Goal: Task Accomplishment & Management: Use online tool/utility

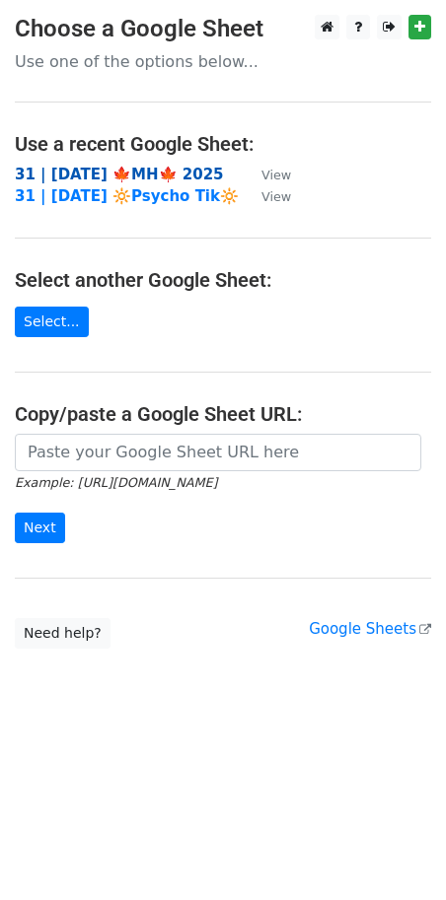
click at [140, 176] on strong "31 | SEP 21 🍁MH🍁 2025" at bounding box center [119, 175] width 209 height 18
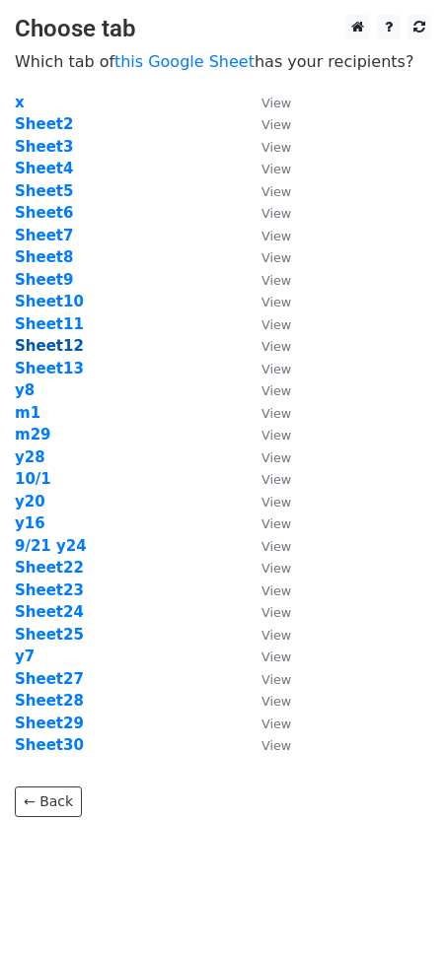
click at [39, 341] on strong "Sheet12" at bounding box center [49, 346] width 69 height 18
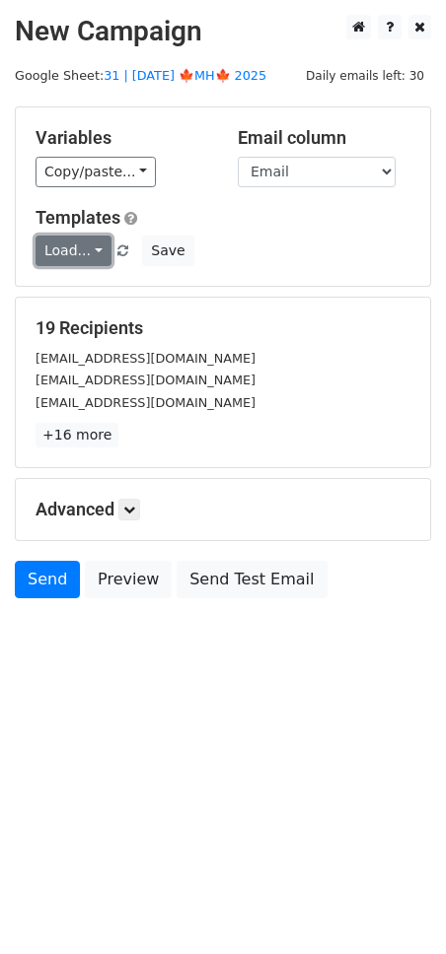
click at [81, 243] on link "Load..." at bounding box center [73, 251] width 76 height 31
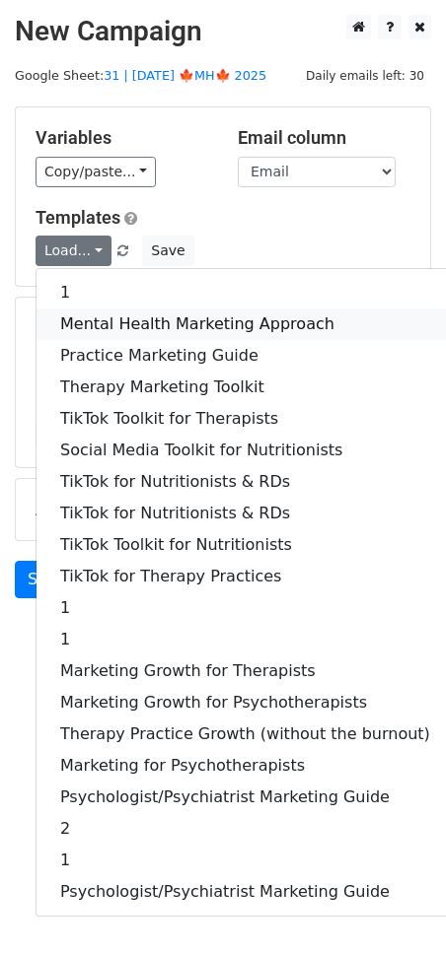
click at [134, 309] on link "Mental Health Marketing Approach" at bounding box center [244, 325] width 417 height 32
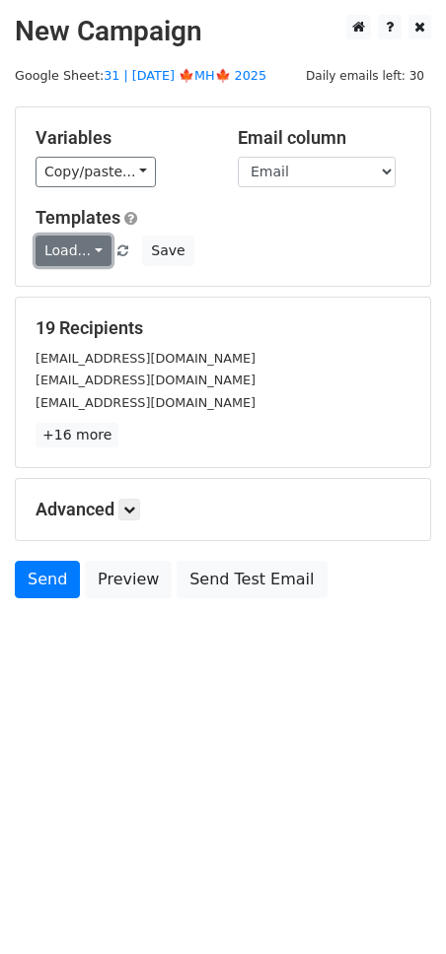
click at [75, 259] on link "Load..." at bounding box center [73, 251] width 76 height 31
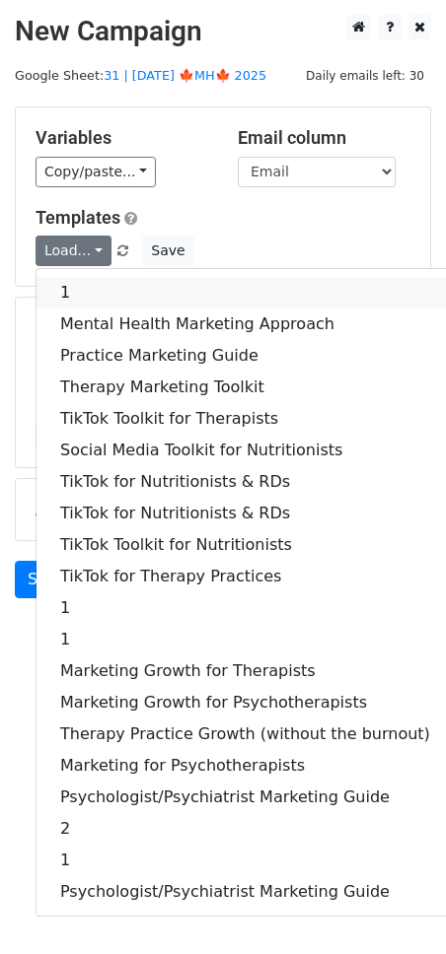
click at [105, 293] on link "1" at bounding box center [244, 293] width 417 height 32
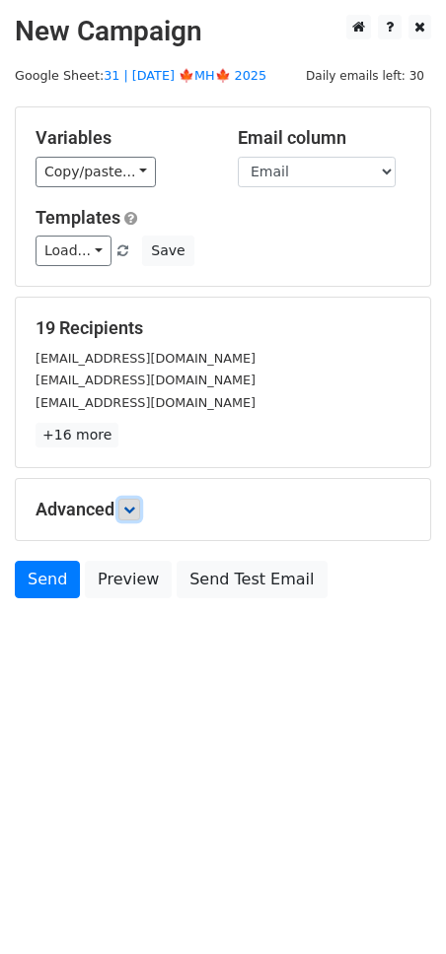
click at [135, 505] on icon at bounding box center [129, 510] width 12 height 12
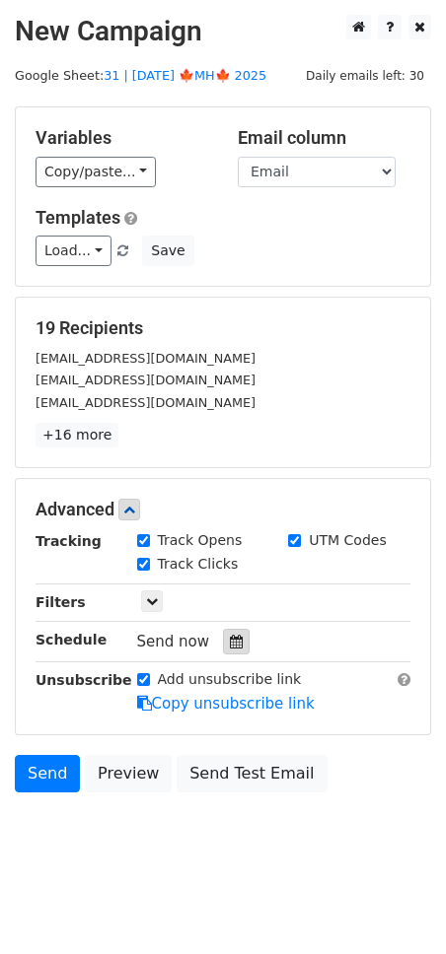
click at [237, 638] on div at bounding box center [236, 642] width 27 height 26
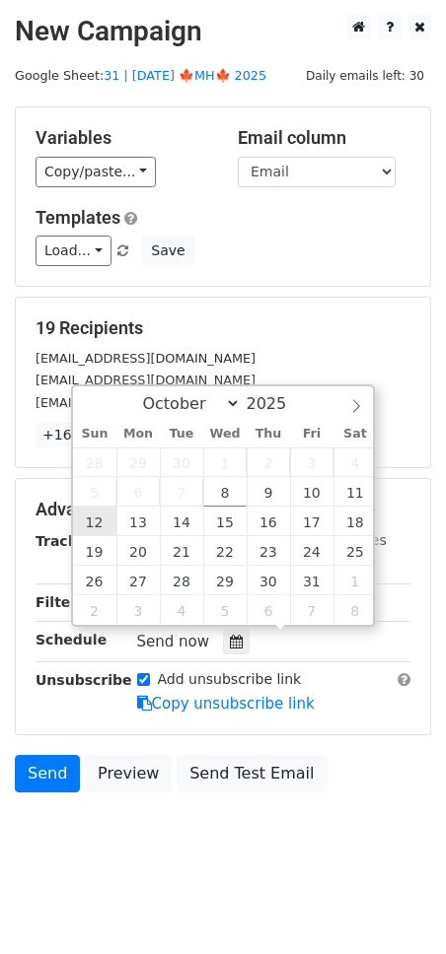
type input "2025-10-12 12:00"
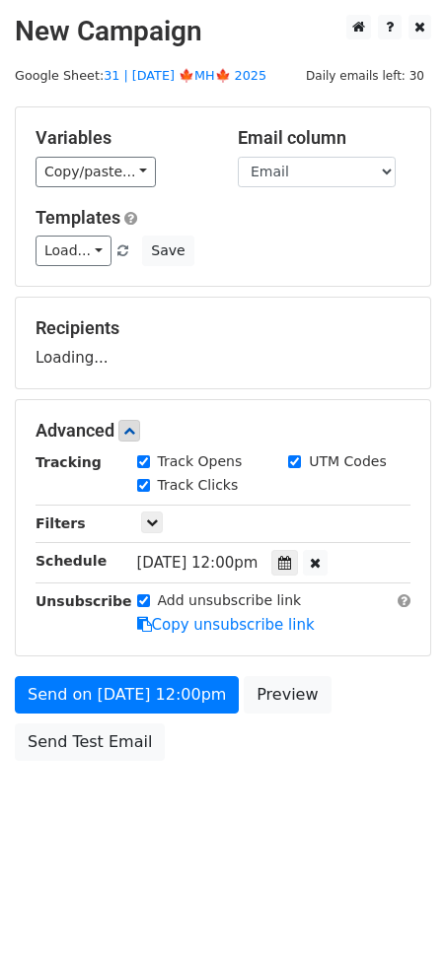
click at [127, 712] on div "Send on Oct 12 at 12:00pm Preview Send Test Email" at bounding box center [223, 723] width 446 height 95
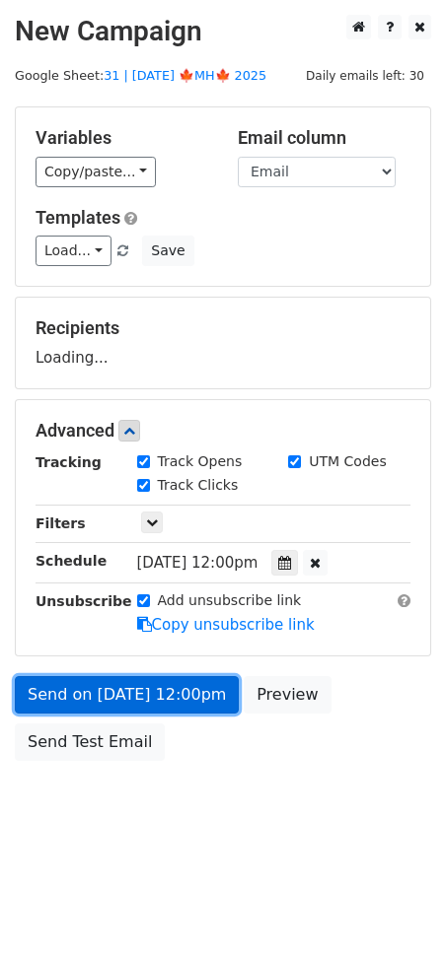
click at [143, 707] on form "Variables Copy/paste... {{Name}} {{Email}} Email column Name Email Templates Lo…" at bounding box center [223, 438] width 416 height 664
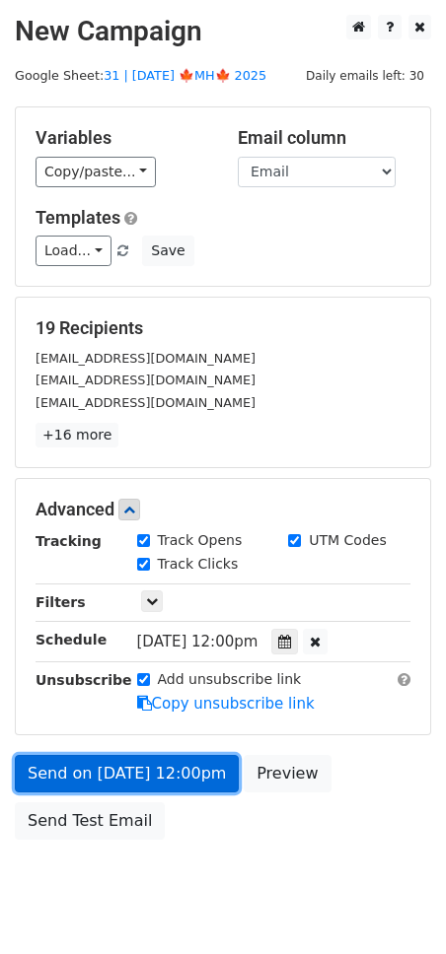
click at [92, 781] on link "Send on Oct 12 at 12:00pm" at bounding box center [127, 773] width 224 height 37
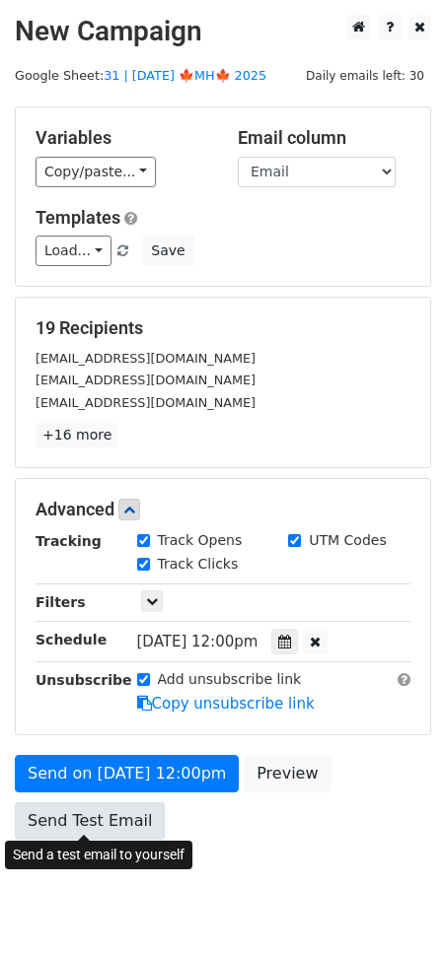
click at [84, 808] on link "Send Test Email" at bounding box center [90, 821] width 150 height 37
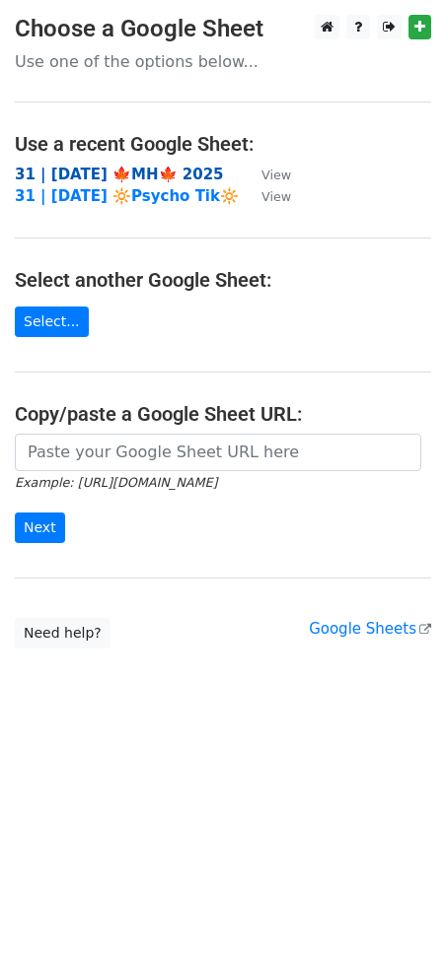
click at [128, 173] on strong "31 | [DATE] 🍁MH🍁 2025" at bounding box center [119, 175] width 209 height 18
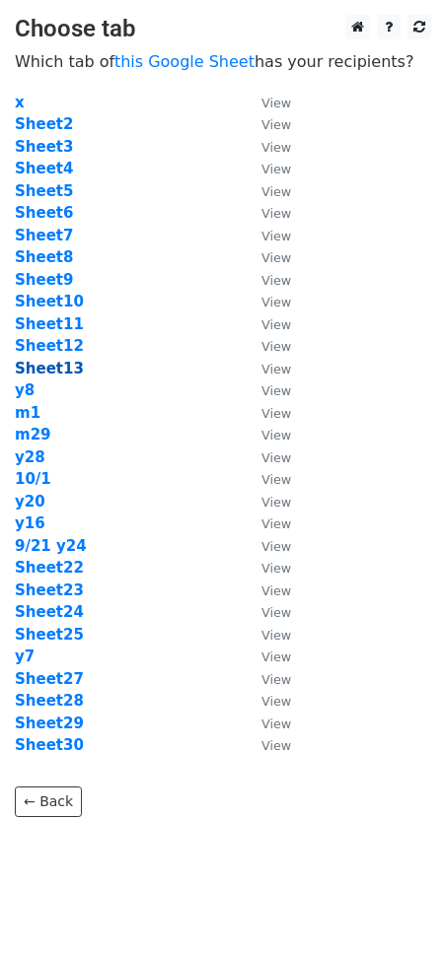
click at [56, 365] on strong "Sheet13" at bounding box center [49, 369] width 69 height 18
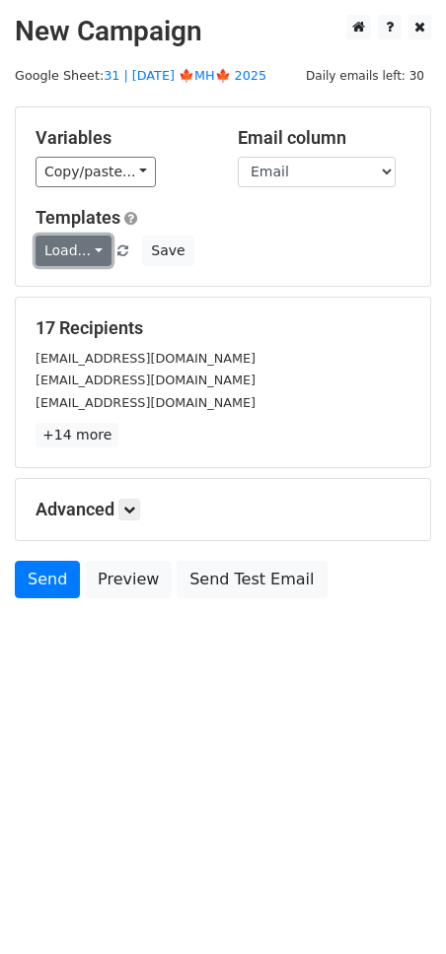
click at [86, 253] on link "Load..." at bounding box center [73, 251] width 76 height 31
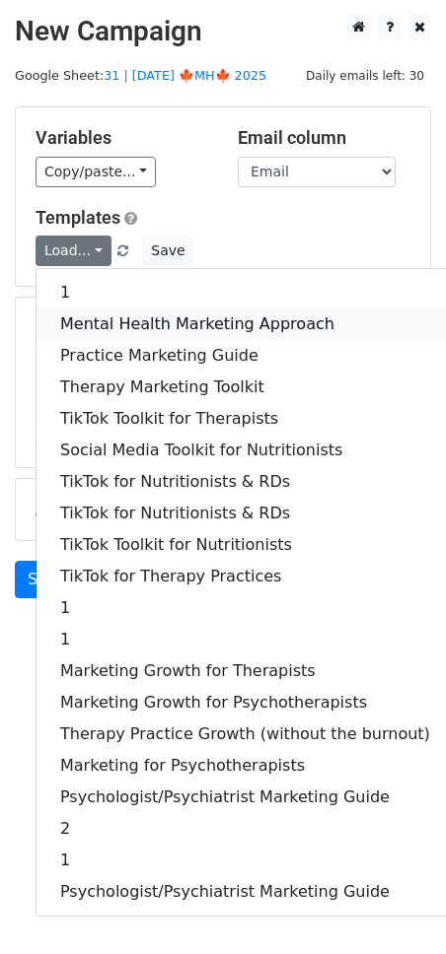
click at [109, 329] on link "Mental Health Marketing Approach" at bounding box center [244, 325] width 417 height 32
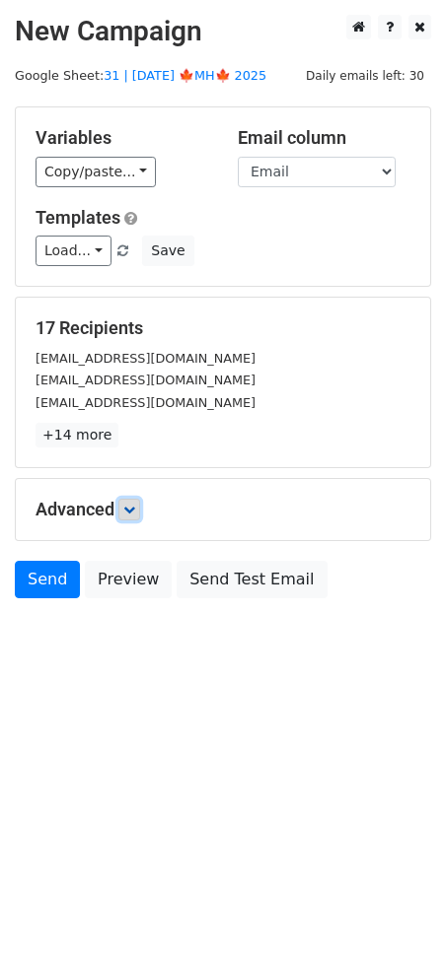
click at [131, 504] on icon at bounding box center [129, 510] width 12 height 12
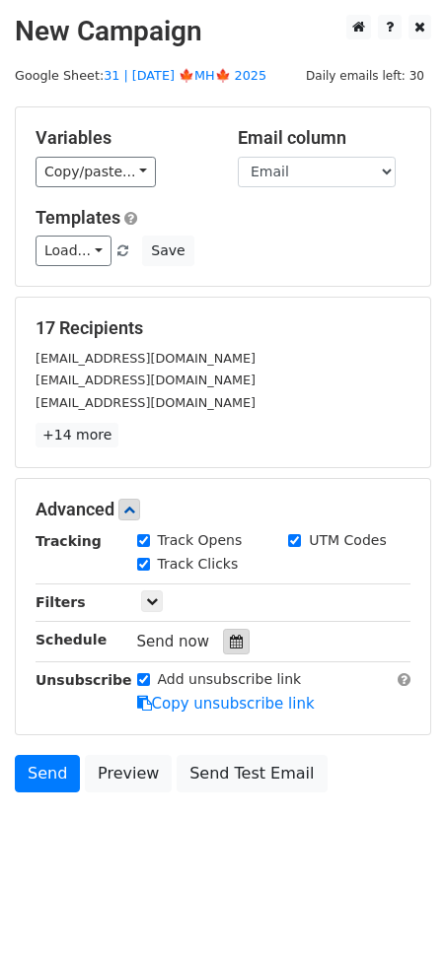
click at [230, 641] on icon at bounding box center [236, 642] width 13 height 14
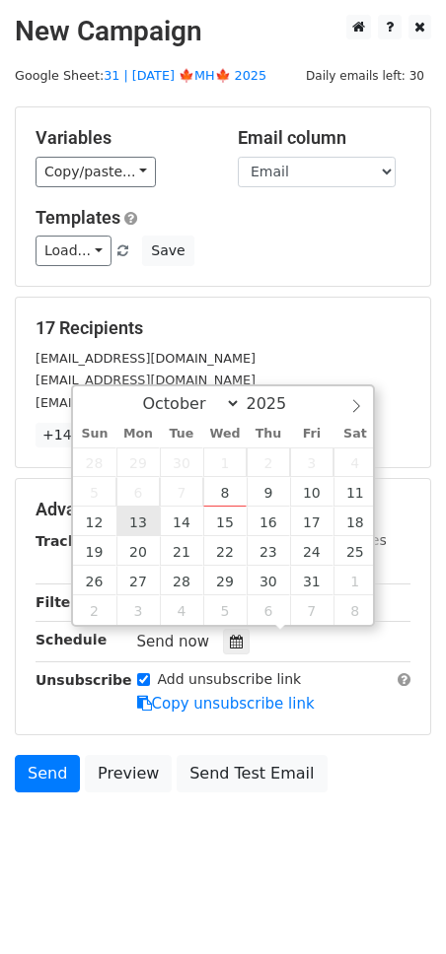
type input "2025-10-13 12:00"
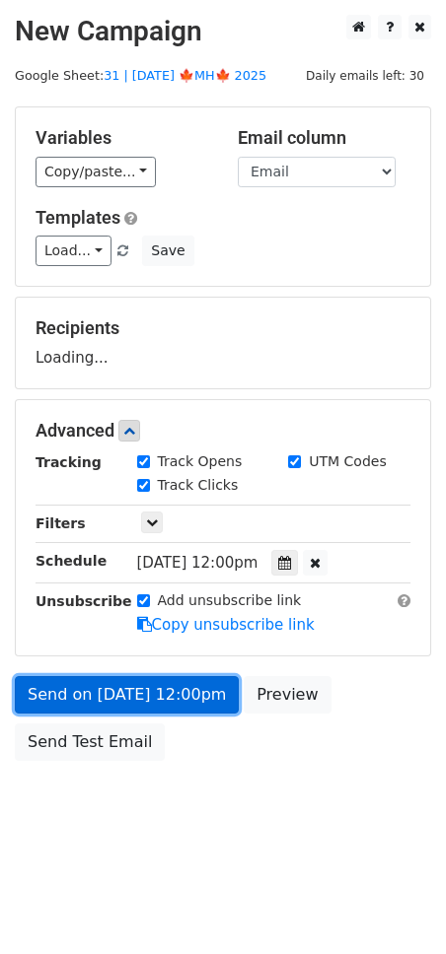
click at [128, 702] on link "Send on Oct 13 at 12:00pm" at bounding box center [127, 694] width 224 height 37
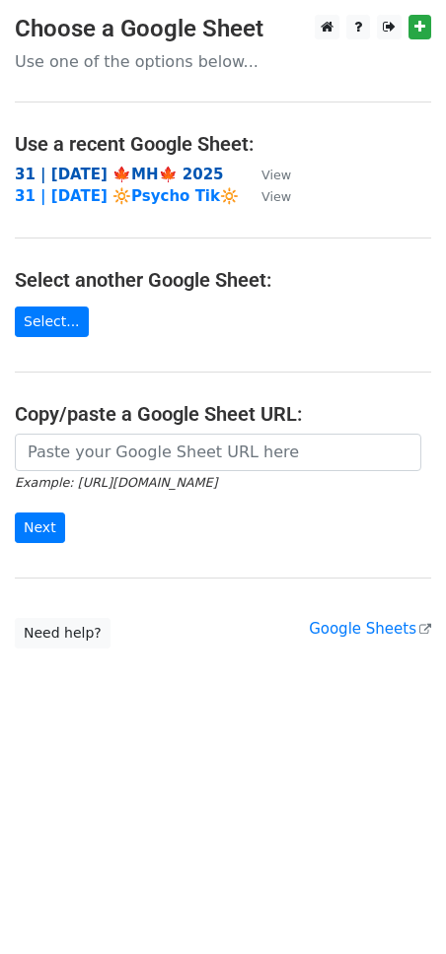
click at [136, 172] on strong "31 | [DATE] 🍁MH🍁 2025" at bounding box center [119, 175] width 209 height 18
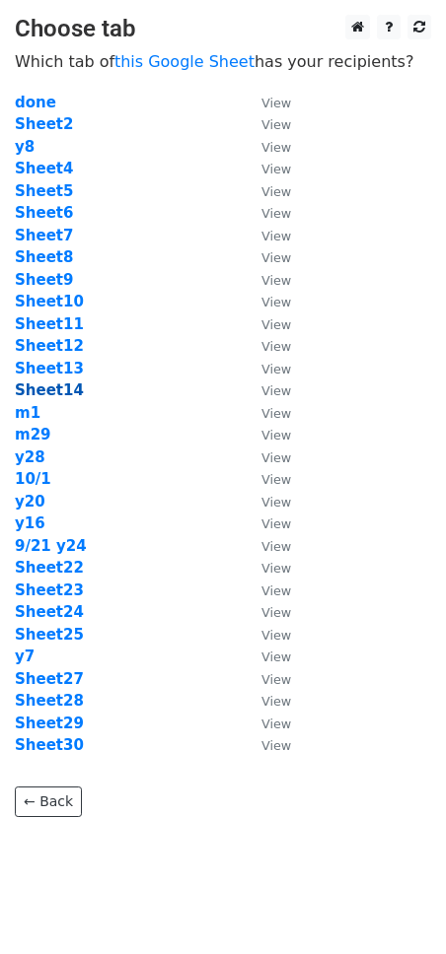
click at [68, 387] on strong "Sheet14" at bounding box center [49, 391] width 69 height 18
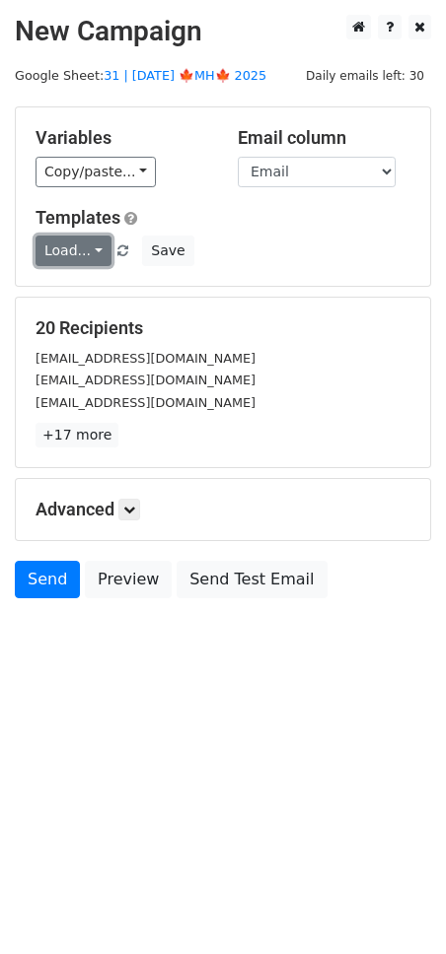
click at [67, 246] on link "Load..." at bounding box center [73, 251] width 76 height 31
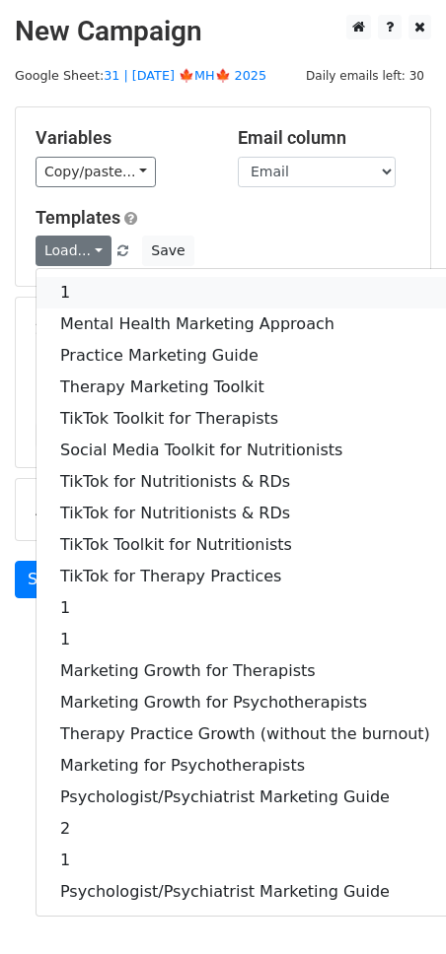
click at [146, 291] on link "1" at bounding box center [244, 293] width 417 height 32
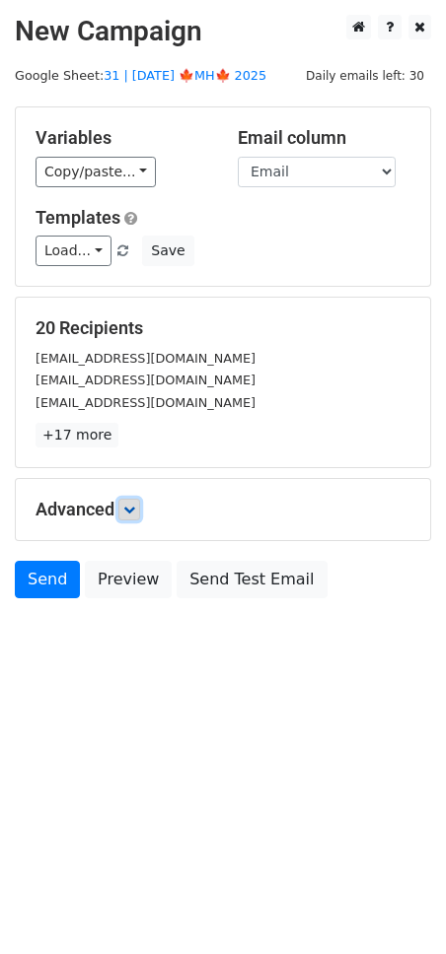
click at [140, 508] on link at bounding box center [129, 510] width 22 height 22
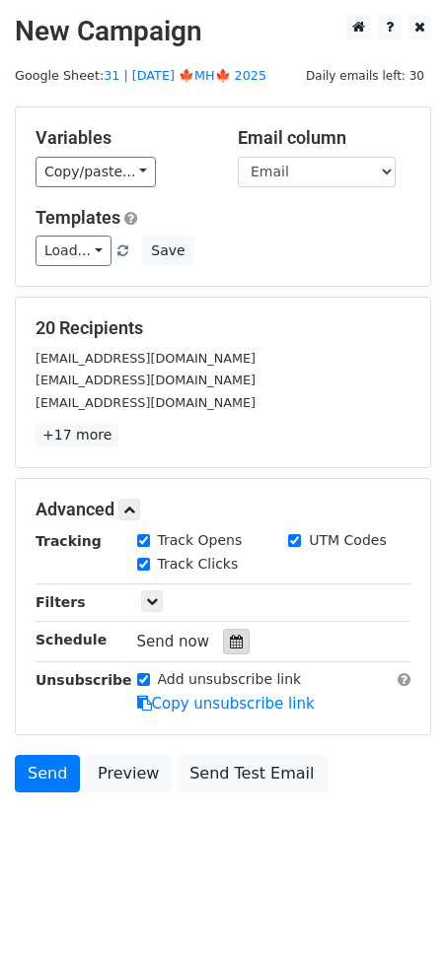
click at [223, 629] on div at bounding box center [236, 642] width 27 height 26
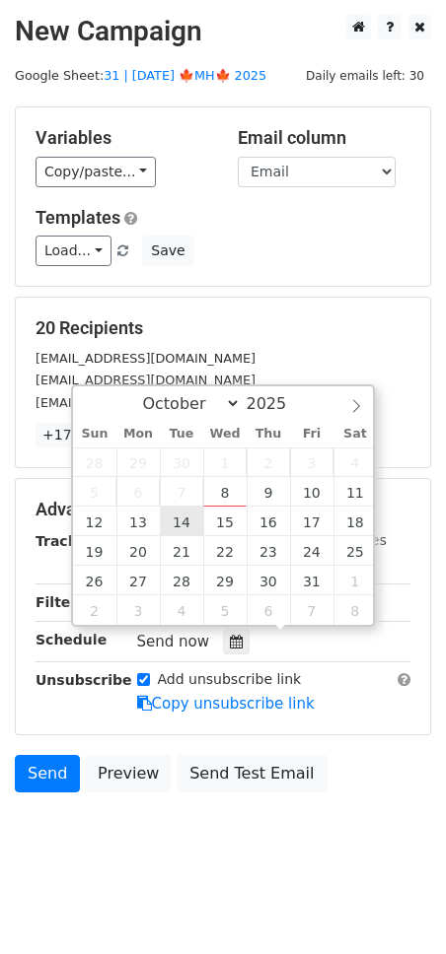
type input "2025-10-14 12:00"
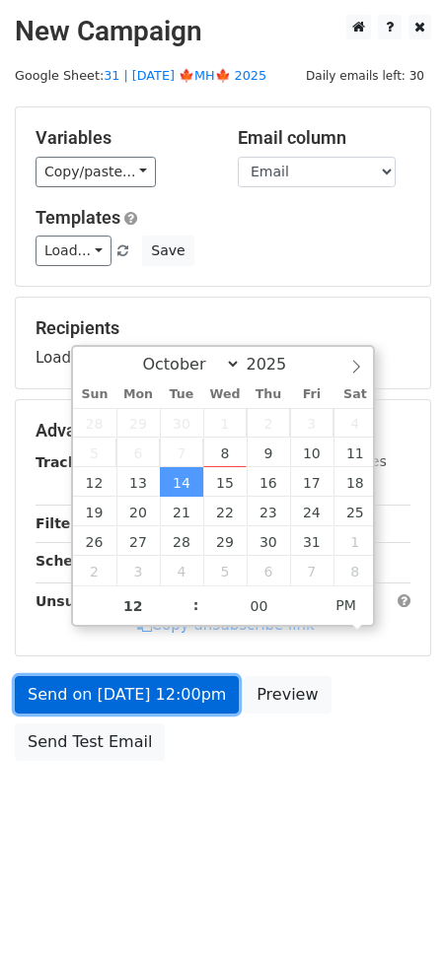
click at [142, 698] on link "Send on Oct 14 at 12:00pm" at bounding box center [127, 694] width 224 height 37
